Goal: Information Seeking & Learning: Learn about a topic

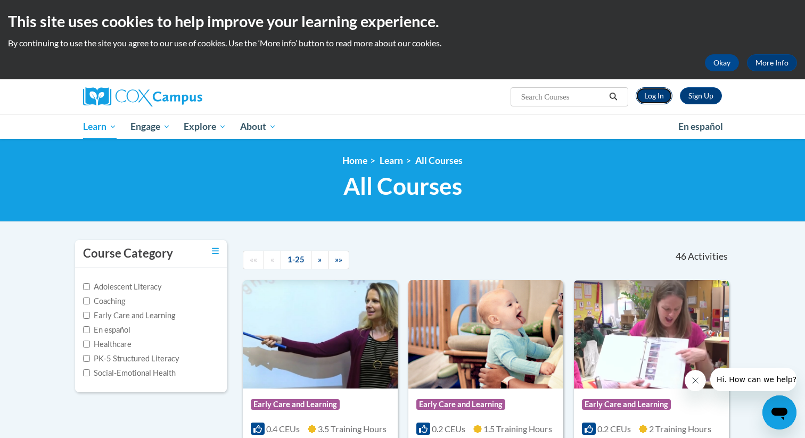
click at [660, 94] on link "Log In" at bounding box center [654, 95] width 37 height 17
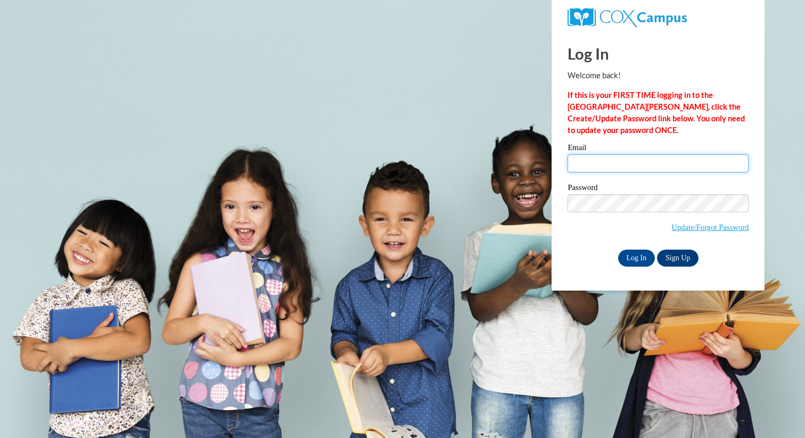
click at [645, 166] on input "Email" at bounding box center [658, 163] width 181 height 18
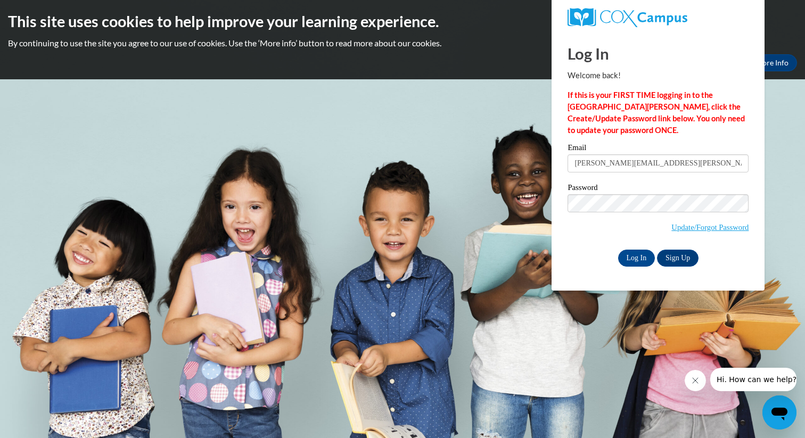
type input "stephanie.chin@k12.hi.us"
click at [638, 254] on input "Log In" at bounding box center [636, 258] width 37 height 17
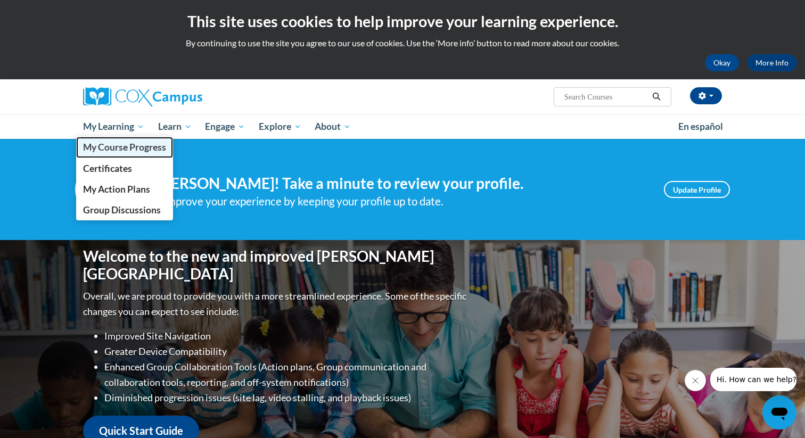
click at [130, 148] on span "My Course Progress" at bounding box center [124, 147] width 83 height 11
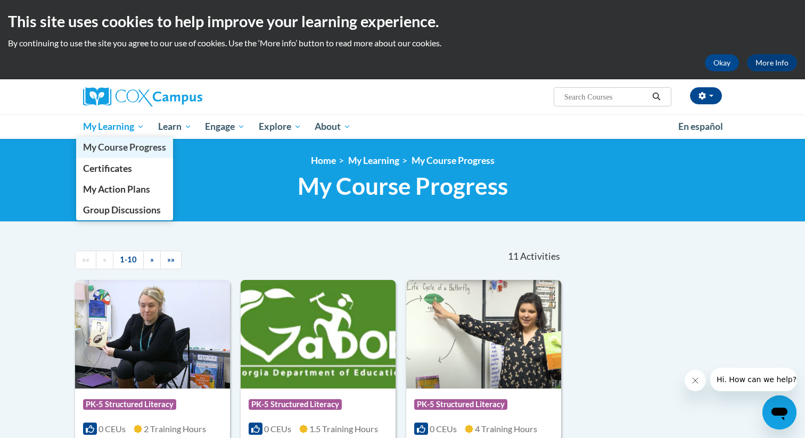
click at [107, 153] on link "My Course Progress" at bounding box center [124, 147] width 97 height 21
click at [109, 189] on span "My Action Plans" at bounding box center [116, 189] width 67 height 11
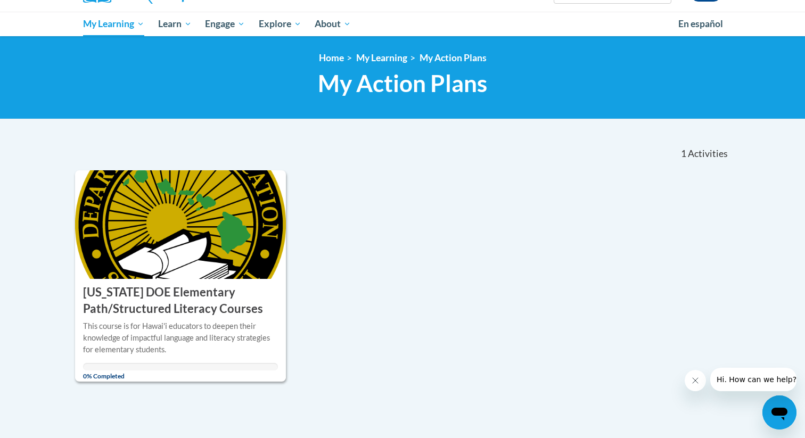
scroll to position [108, 0]
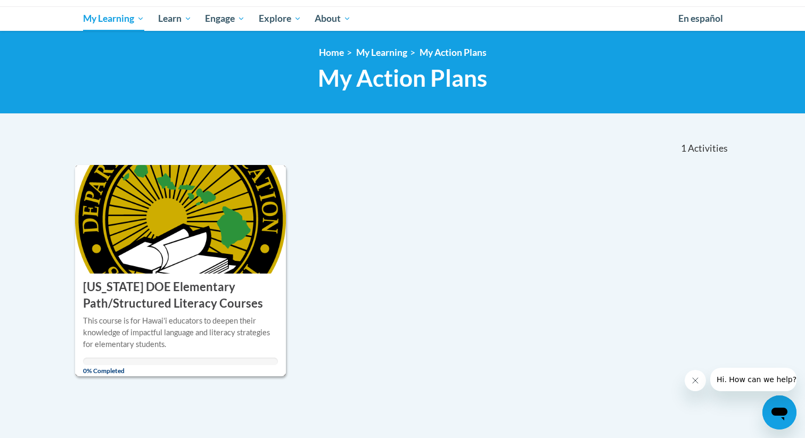
click at [181, 295] on h3 "[US_STATE] DOE Elementary Path/Structured Literacy Courses" at bounding box center [180, 295] width 195 height 33
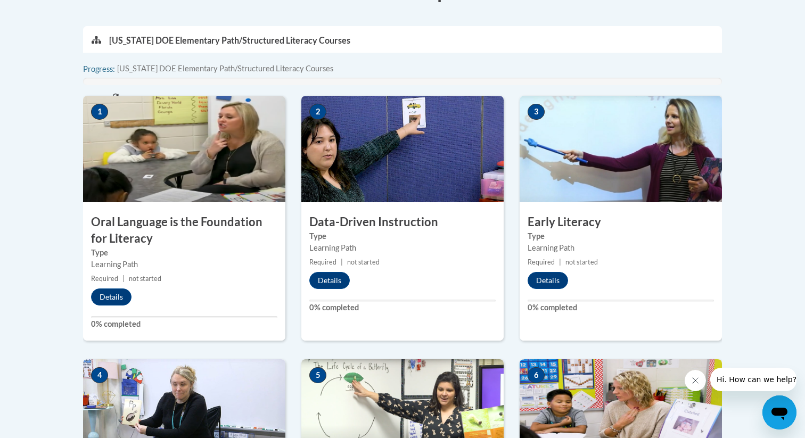
scroll to position [341, 0]
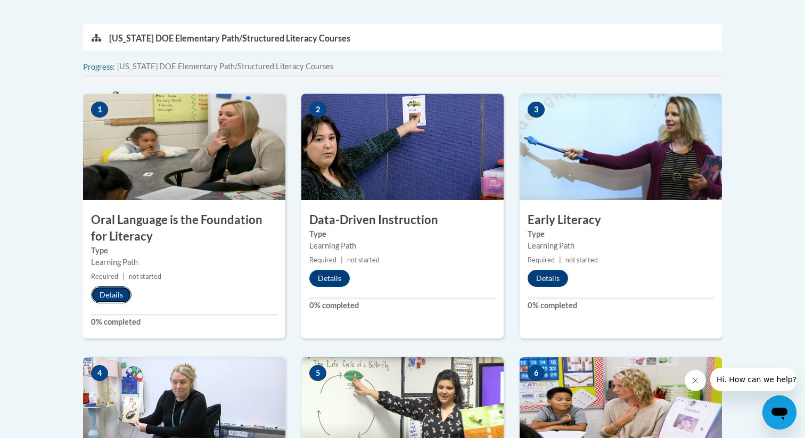
click at [119, 290] on button "Details" at bounding box center [111, 295] width 40 height 17
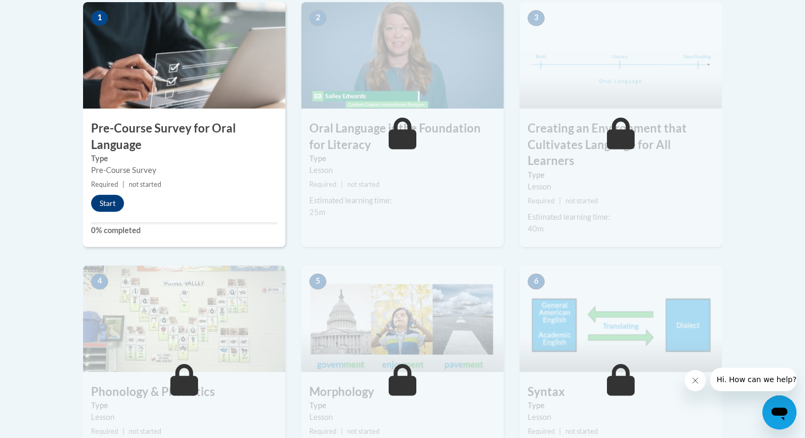
scroll to position [357, 0]
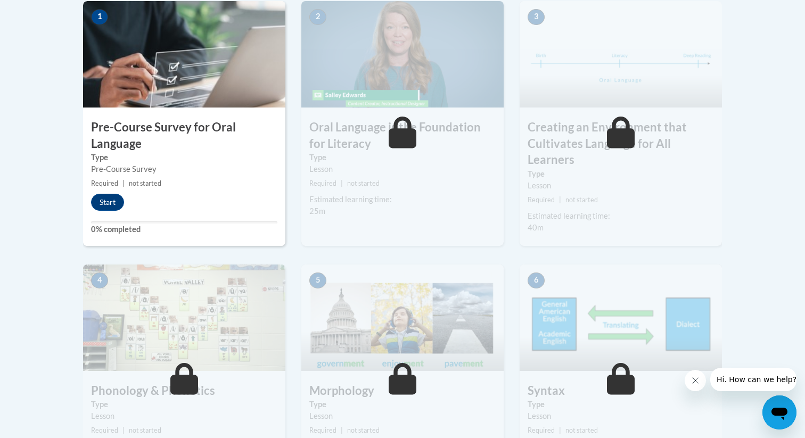
click at [113, 211] on div "1 Pre-Course Survey for Oral Language Type Pre-Course Survey Required | not sta…" at bounding box center [184, 123] width 202 height 245
click at [112, 198] on button "Start" at bounding box center [107, 202] width 33 height 17
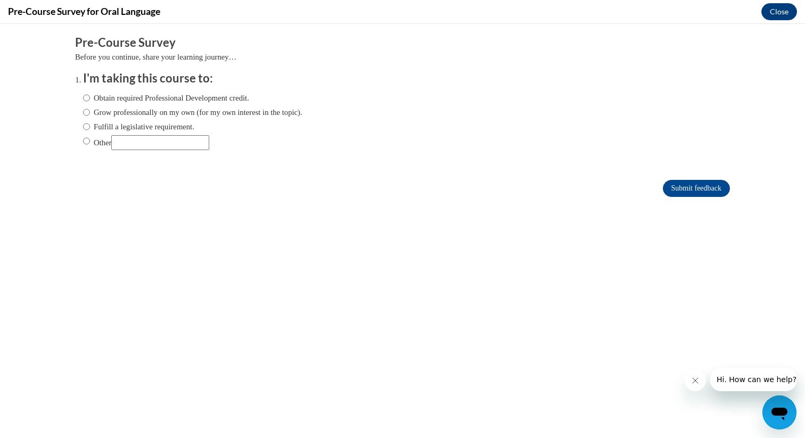
scroll to position [0, 0]
click at [769, 18] on button "Close" at bounding box center [780, 11] width 36 height 17
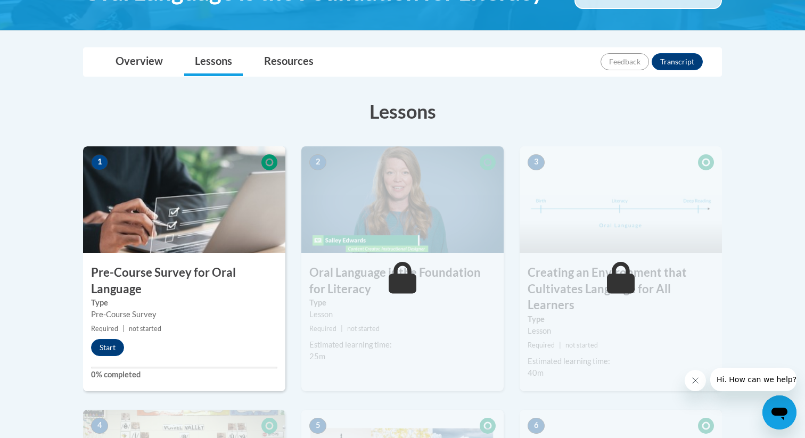
scroll to position [257, 0]
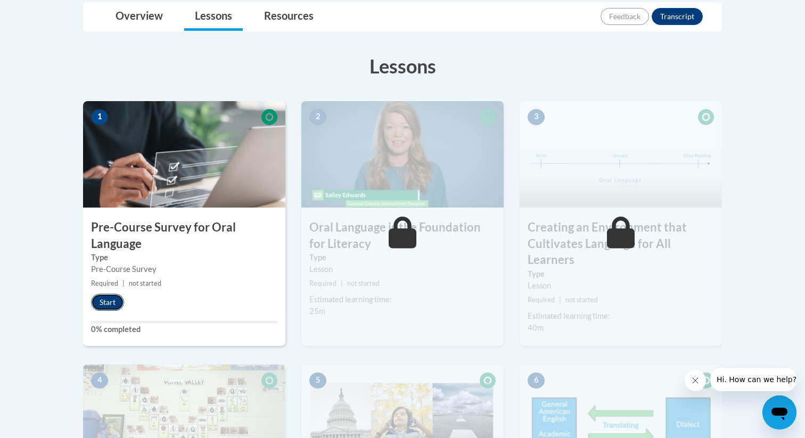
click at [121, 299] on button "Start" at bounding box center [107, 302] width 33 height 17
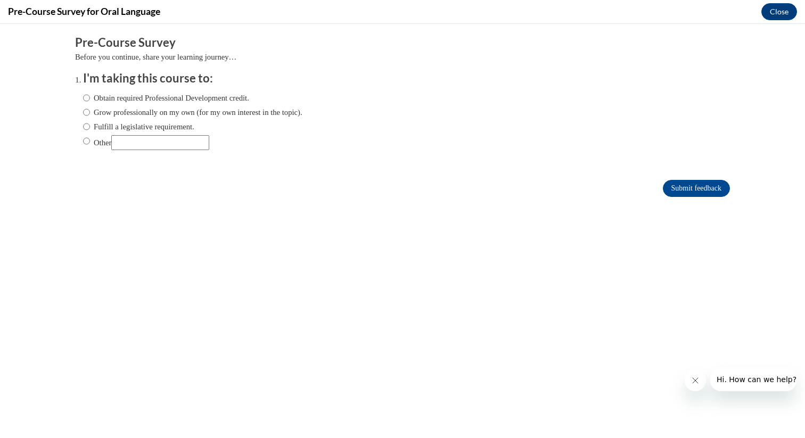
scroll to position [0, 0]
click at [87, 141] on input "Other" at bounding box center [86, 141] width 7 height 12
radio input "true"
click at [708, 185] on input "Submit feedback" at bounding box center [696, 188] width 67 height 17
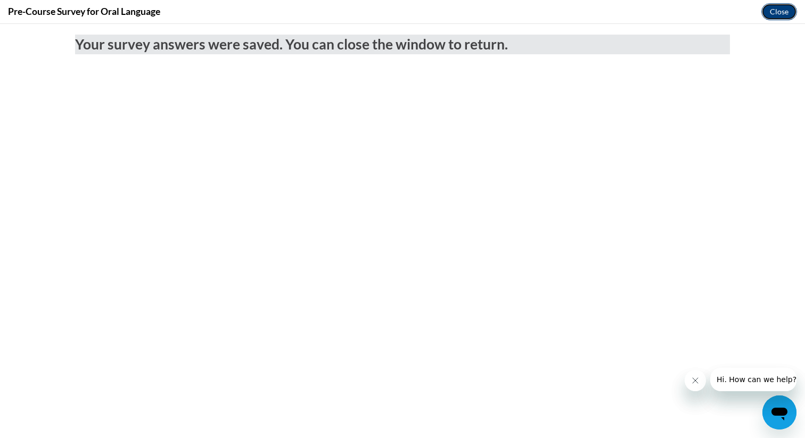
click at [772, 7] on button "Close" at bounding box center [780, 11] width 36 height 17
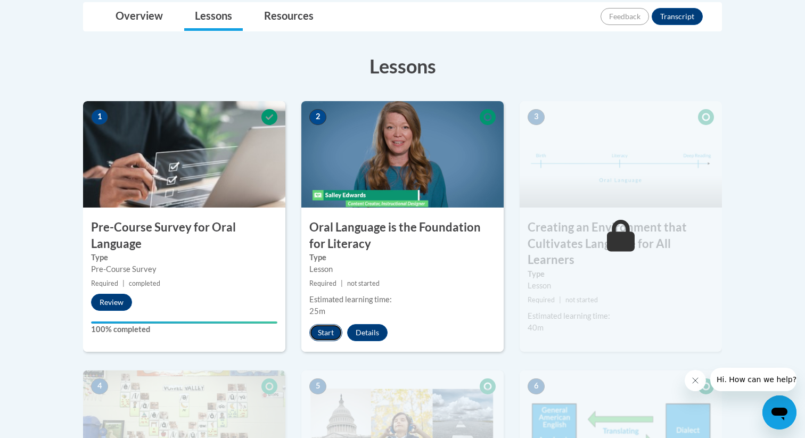
click at [319, 336] on button "Start" at bounding box center [325, 332] width 33 height 17
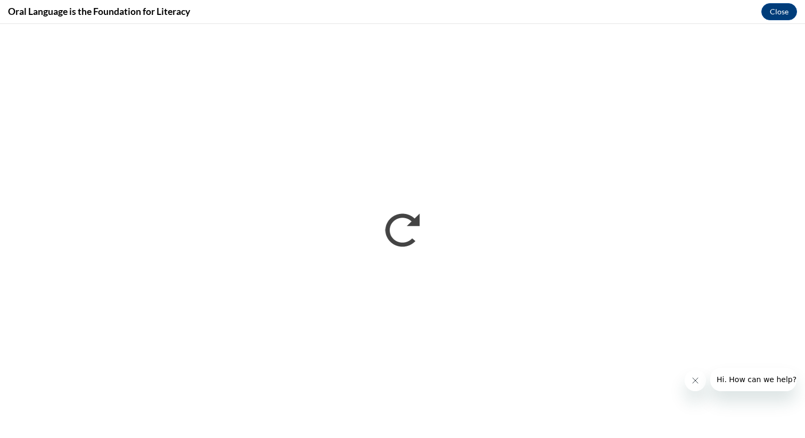
click at [691, 381] on icon "Close message from company" at bounding box center [695, 381] width 9 height 9
